Goal: Find specific page/section: Find specific page/section

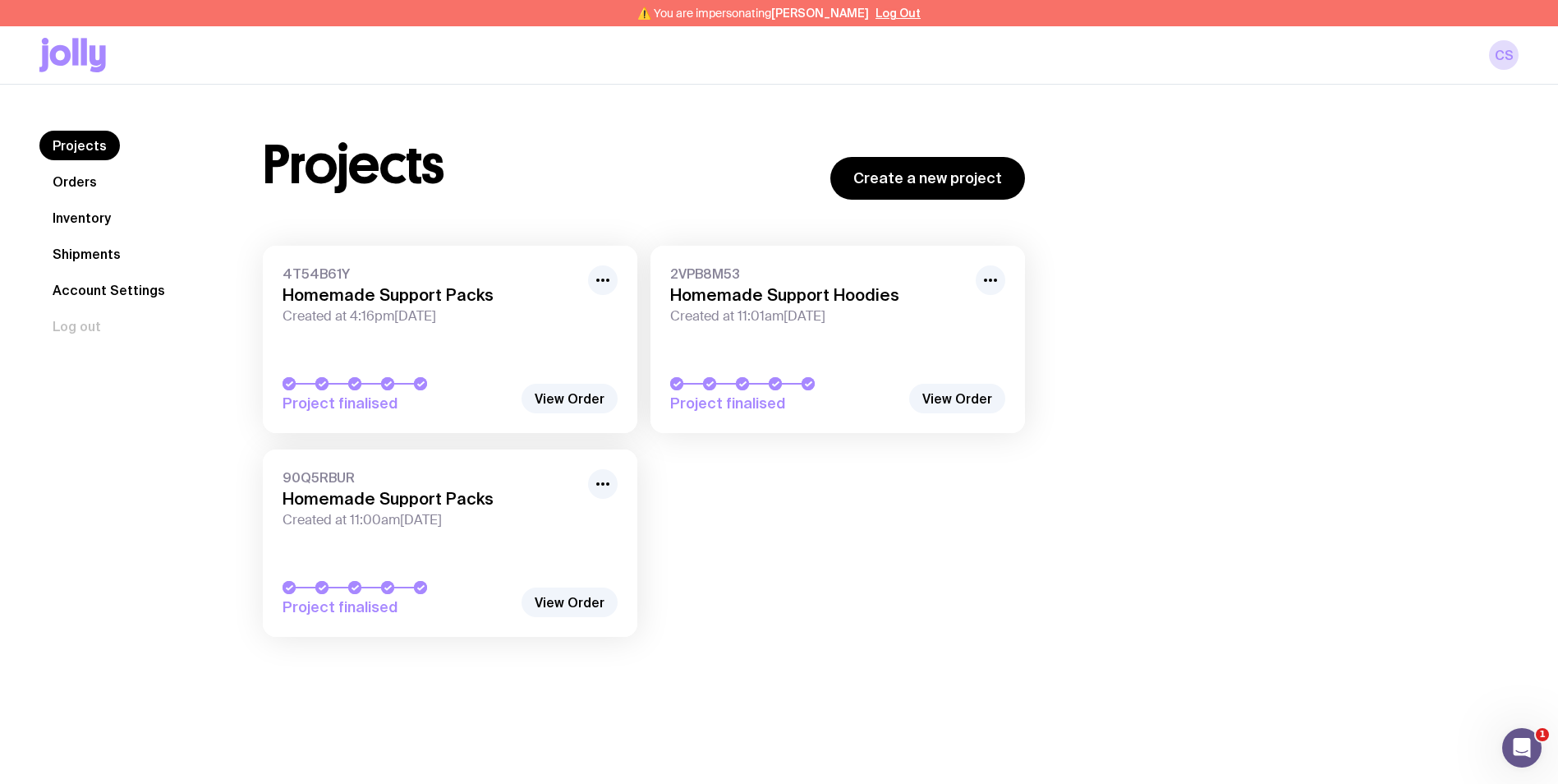
click at [99, 217] on link "Inventory" at bounding box center [81, 217] width 85 height 29
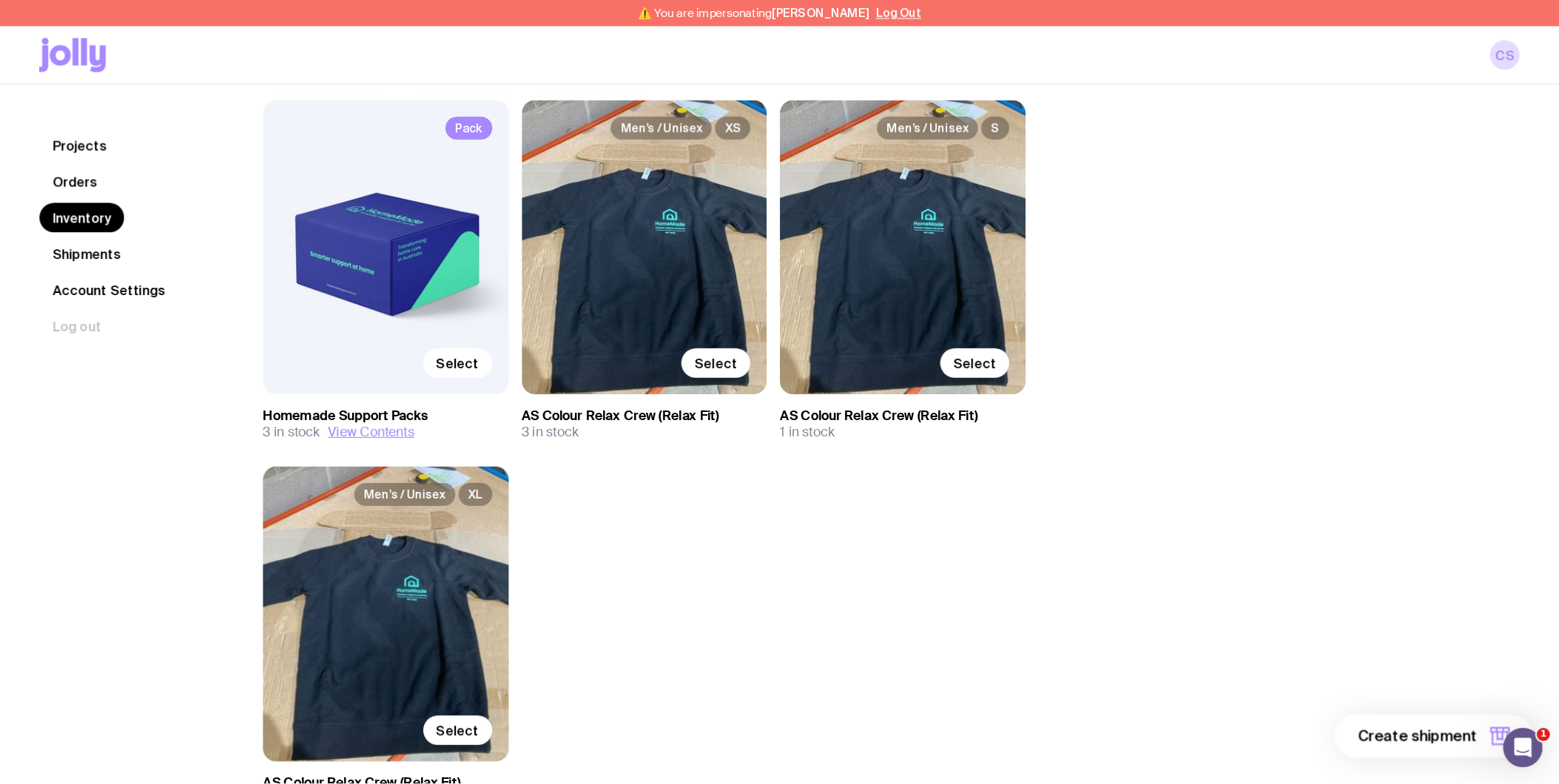
scroll to position [141, 0]
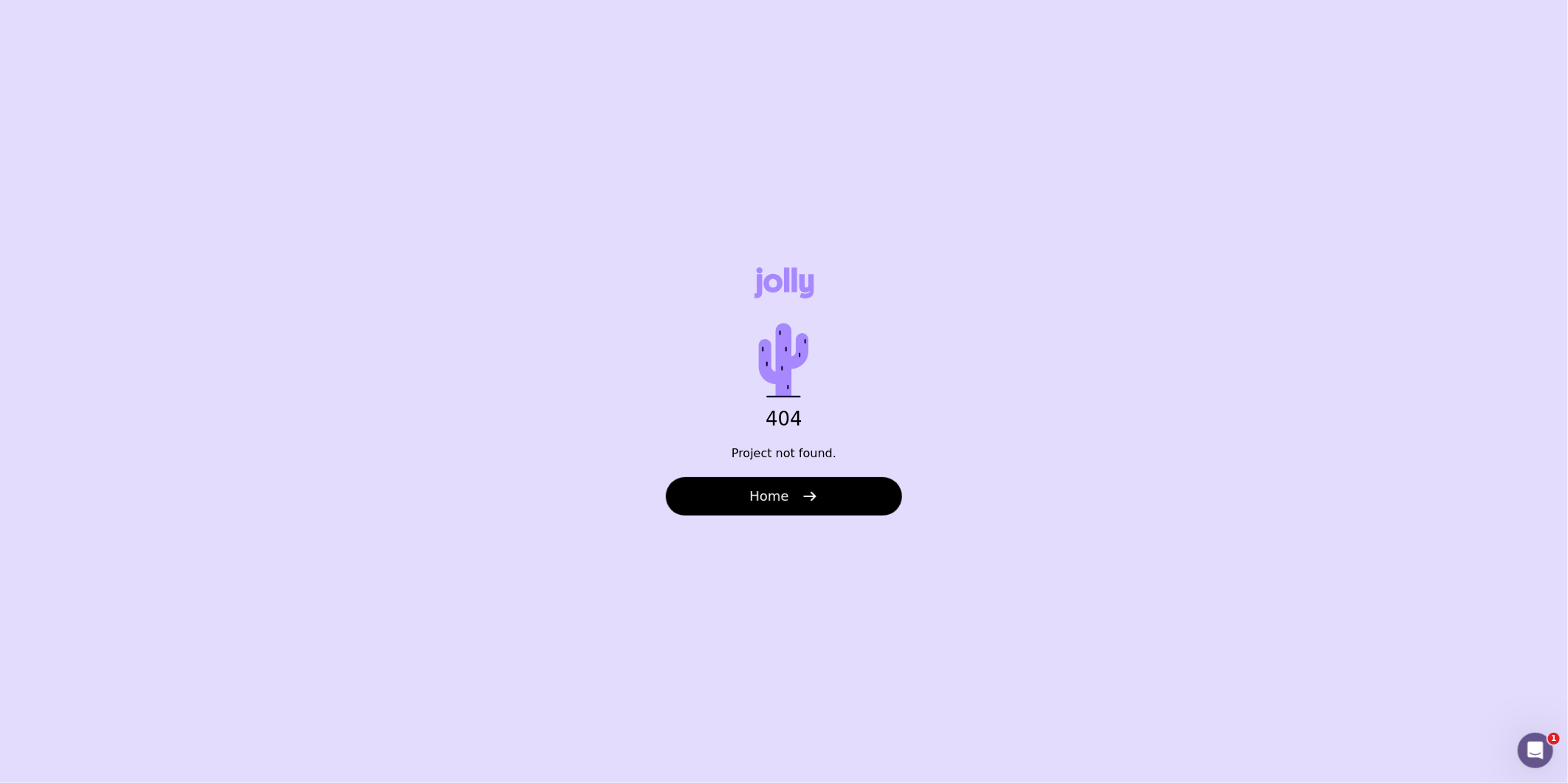
click at [859, 2] on div "404 Project not found. Home" at bounding box center [784, 391] width 1568 height 783
